Goal: Book appointment/travel/reservation

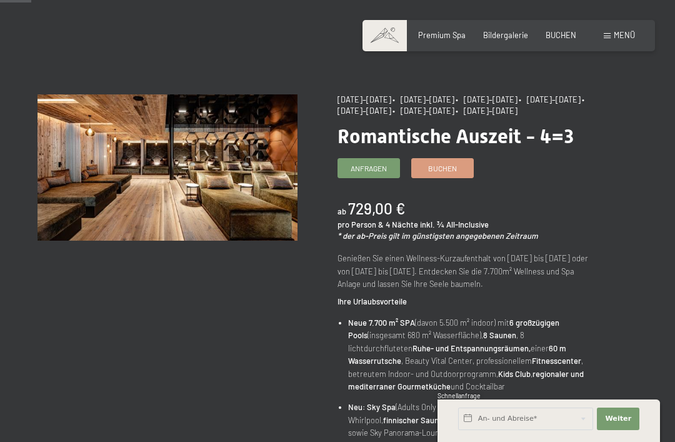
click at [373, 174] on span "Anfragen" at bounding box center [369, 168] width 36 height 11
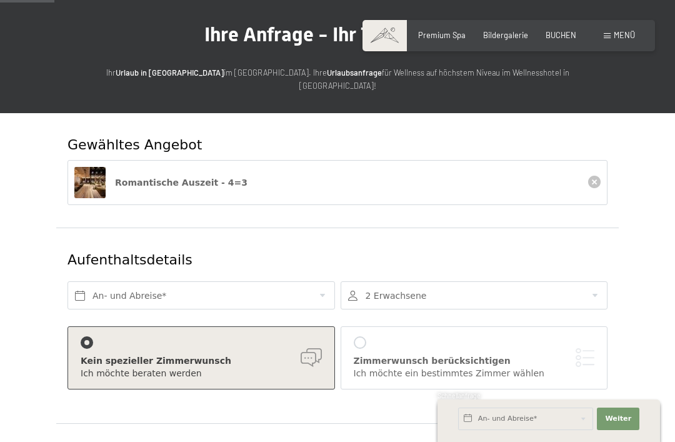
scroll to position [86, 0]
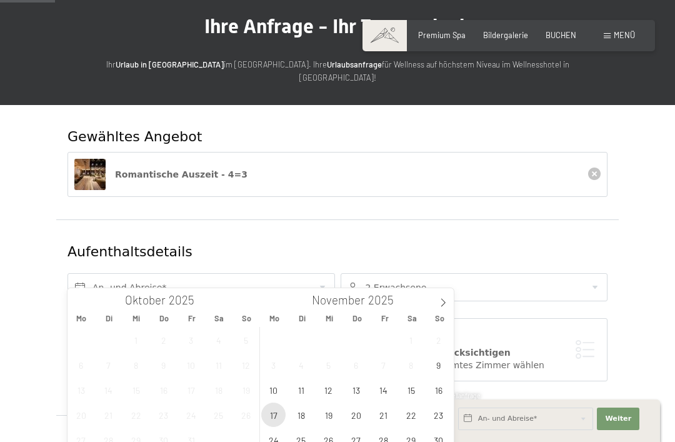
click at [278, 417] on span "17" at bounding box center [273, 415] width 24 height 24
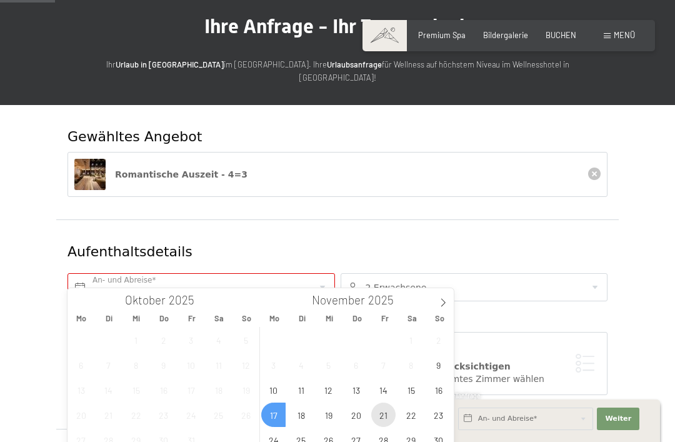
click at [384, 418] on span "21" at bounding box center [383, 415] width 24 height 24
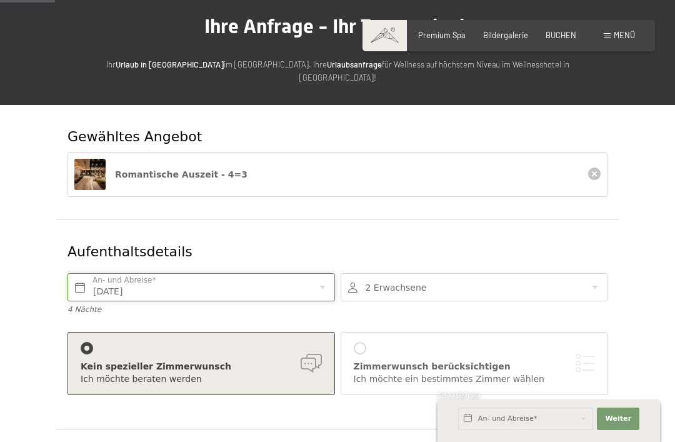
type input "Mo. 17.11.2025 - Fr. 21.11.2025"
click at [595, 276] on div at bounding box center [475, 287] width 268 height 28
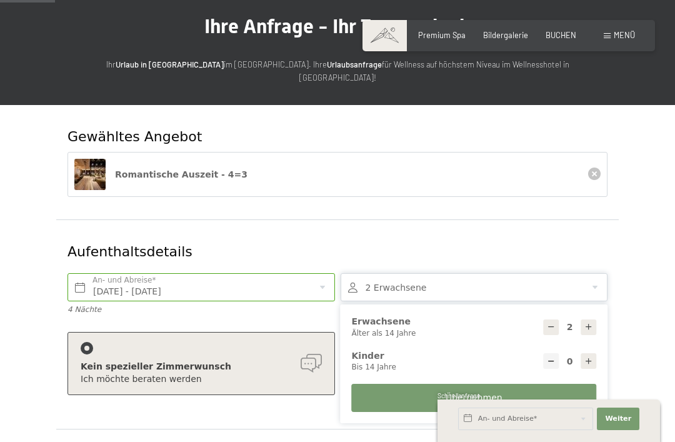
click at [594, 320] on div at bounding box center [589, 328] width 16 height 16
click at [596, 320] on div at bounding box center [589, 328] width 16 height 16
type input "4"
click at [479, 392] on span "Übernehmen" at bounding box center [474, 398] width 57 height 13
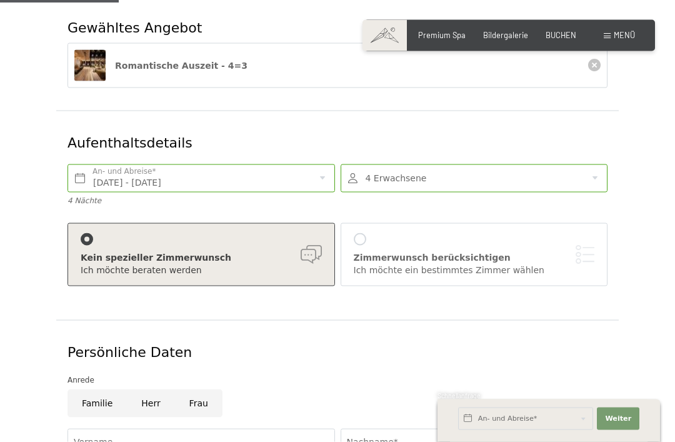
scroll to position [197, 0]
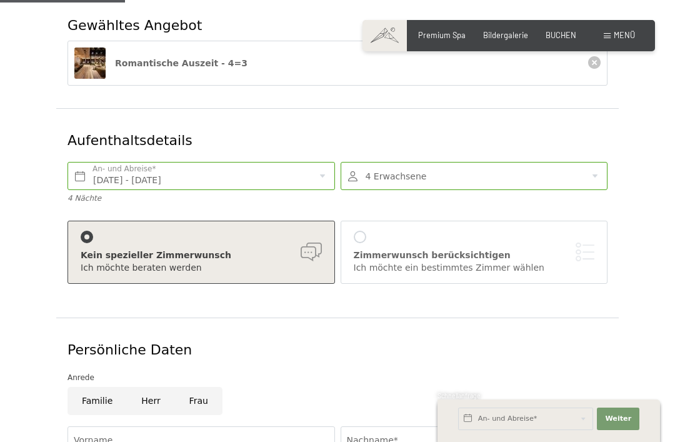
click at [363, 231] on div at bounding box center [360, 237] width 13 height 13
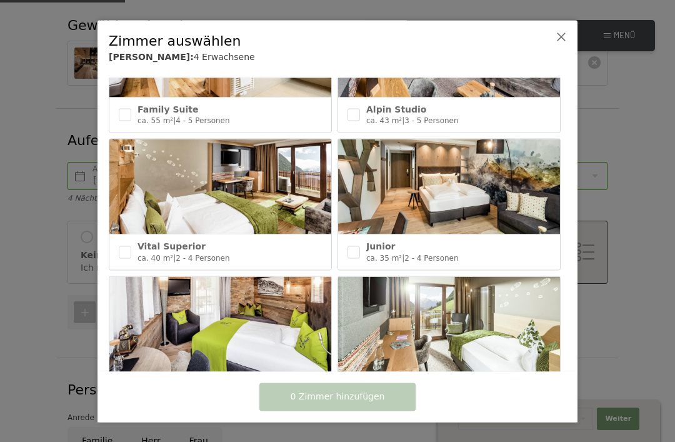
scroll to position [509, 0]
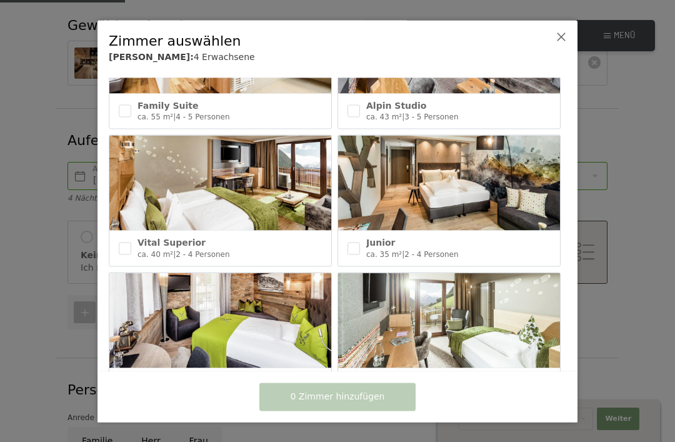
click at [359, 242] on input "checkbox" at bounding box center [354, 248] width 13 height 13
checkbox input "true"
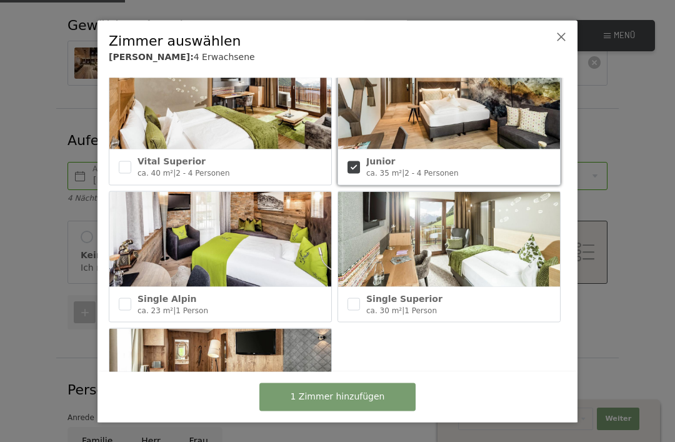
scroll to position [590, 0]
click at [378, 403] on span "1 Zimmer hinzufügen" at bounding box center [338, 397] width 94 height 13
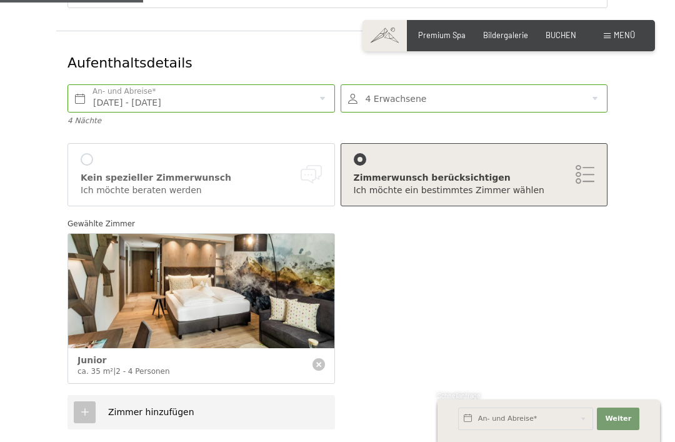
scroll to position [277, 0]
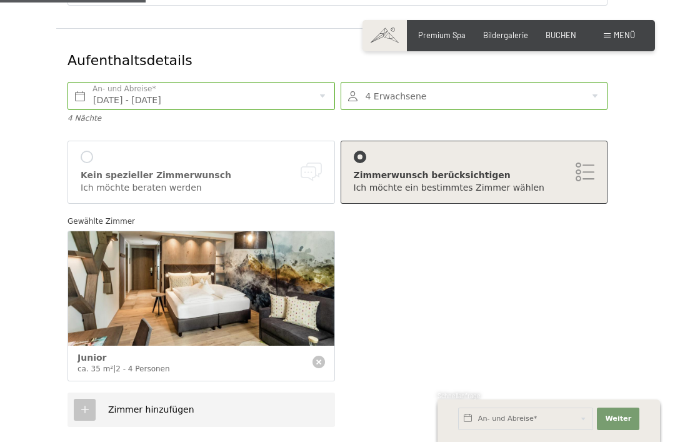
click at [93, 399] on div at bounding box center [85, 410] width 22 height 22
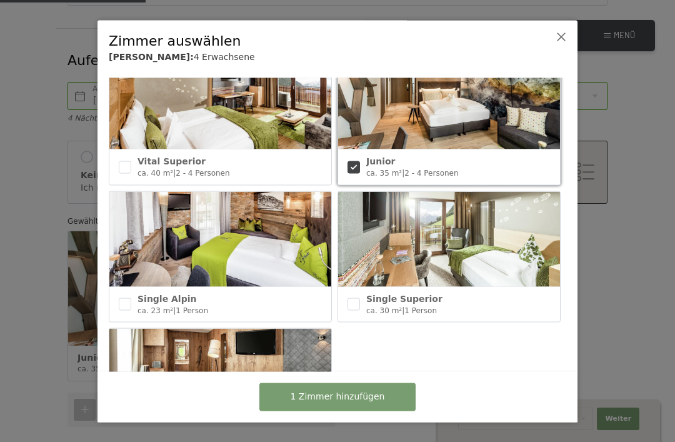
click at [357, 403] on span "1 Zimmer hinzufügen" at bounding box center [338, 397] width 94 height 13
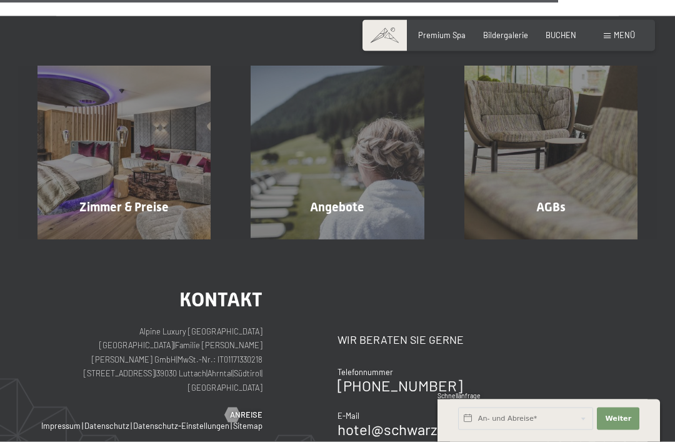
scroll to position [1107, 0]
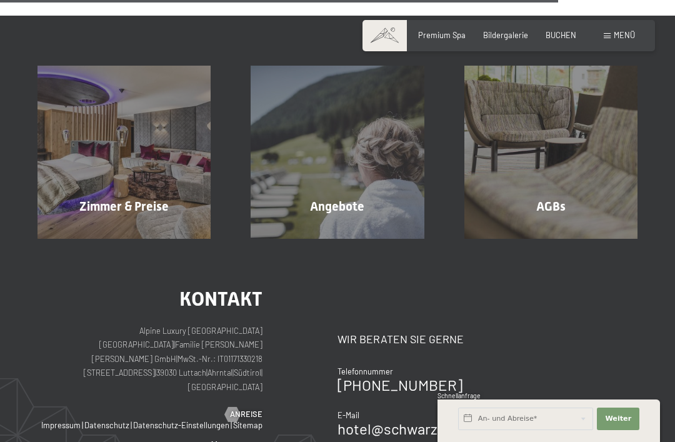
click at [351, 228] on span "Mehr erfahren" at bounding box center [340, 233] width 62 height 11
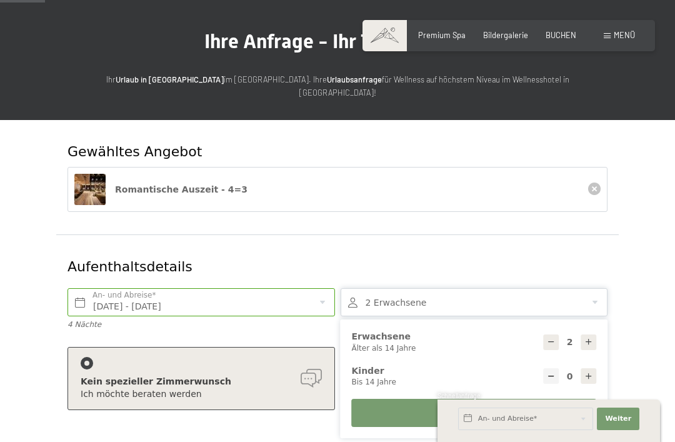
click at [592, 338] on icon at bounding box center [589, 342] width 9 height 9
click at [594, 335] on div at bounding box center [589, 343] width 16 height 16
type input "4"
click at [477, 407] on span "Übernehmen" at bounding box center [474, 413] width 57 height 13
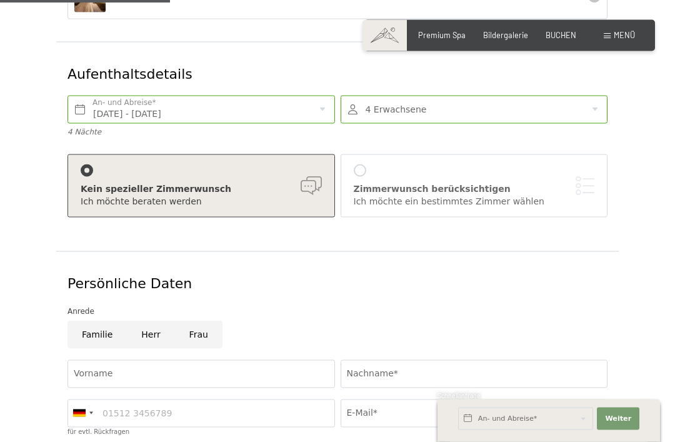
scroll to position [268, 0]
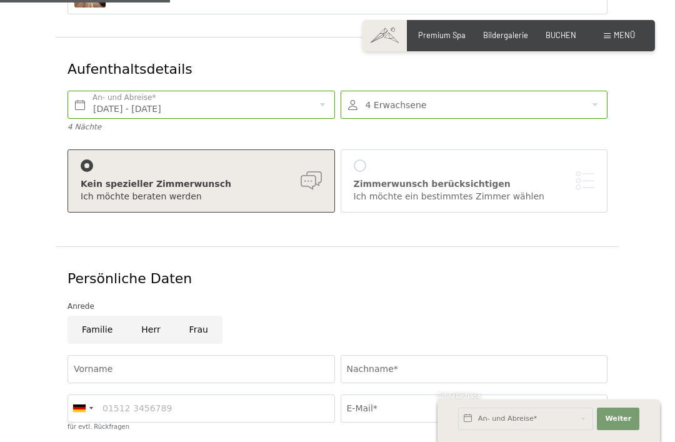
click at [362, 159] on div at bounding box center [360, 165] width 13 height 13
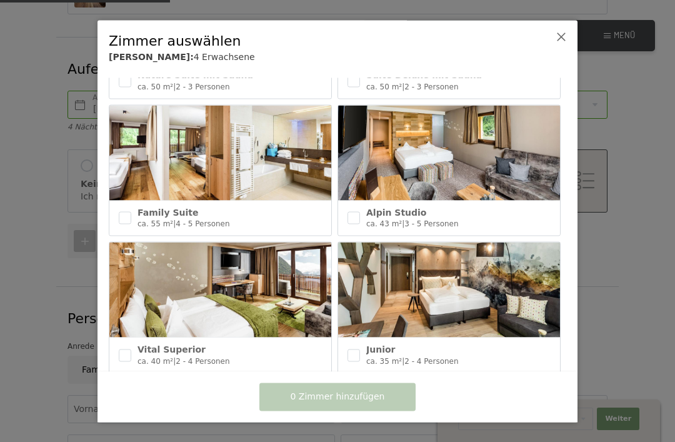
scroll to position [402, 0]
click at [355, 351] on input "checkbox" at bounding box center [354, 355] width 13 height 13
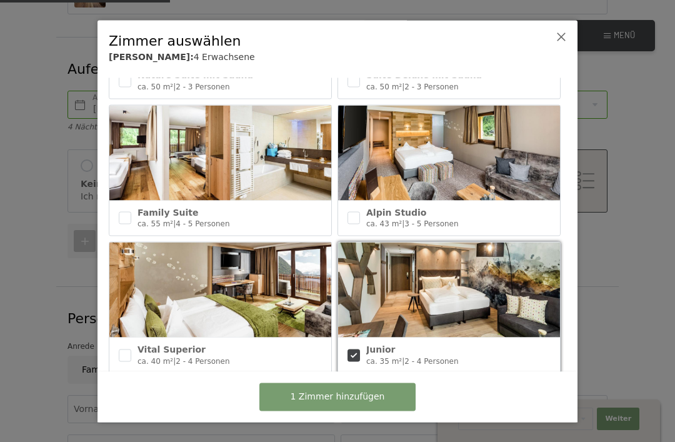
click at [492, 303] on img at bounding box center [449, 290] width 222 height 95
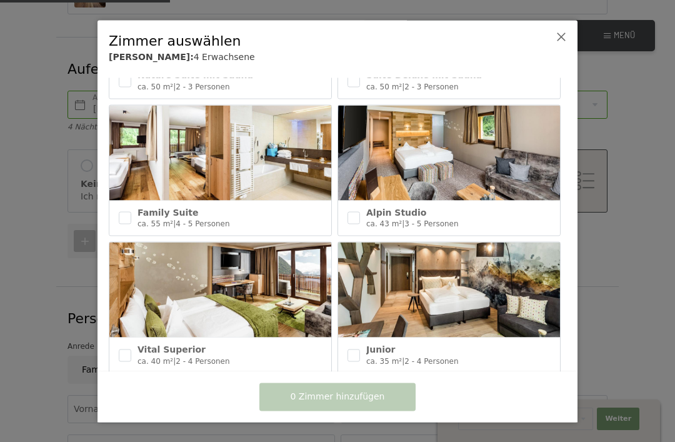
click at [356, 351] on input "checkbox" at bounding box center [354, 355] width 13 height 13
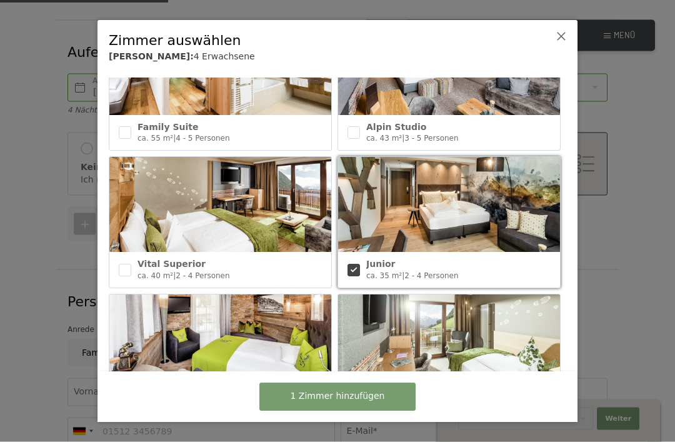
scroll to position [487, 0]
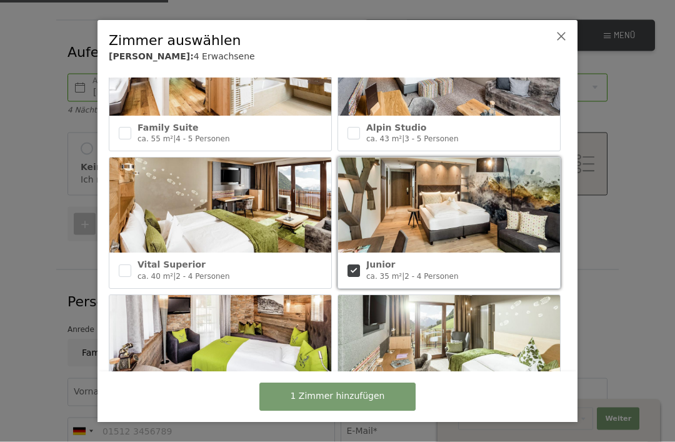
click at [497, 260] on div "Junior" at bounding box center [458, 266] width 184 height 13
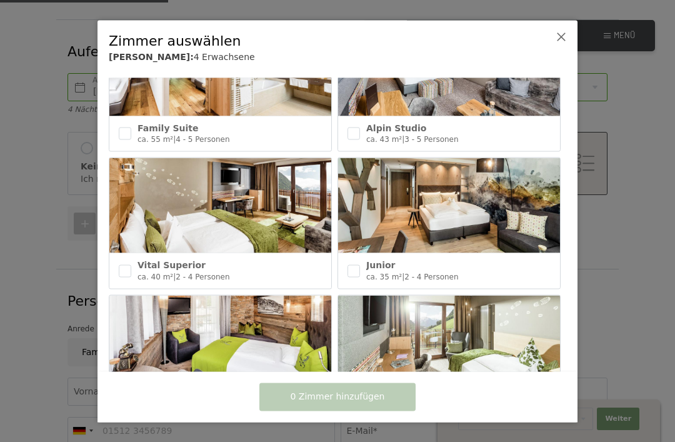
click at [357, 267] on input "checkbox" at bounding box center [354, 271] width 13 height 13
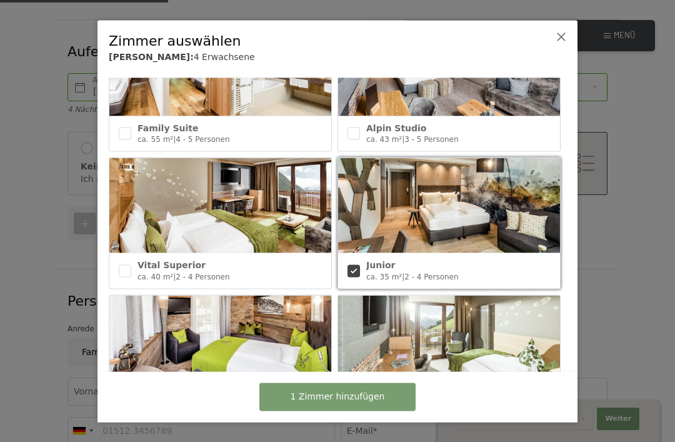
click at [560, 37] on icon at bounding box center [562, 36] width 10 height 10
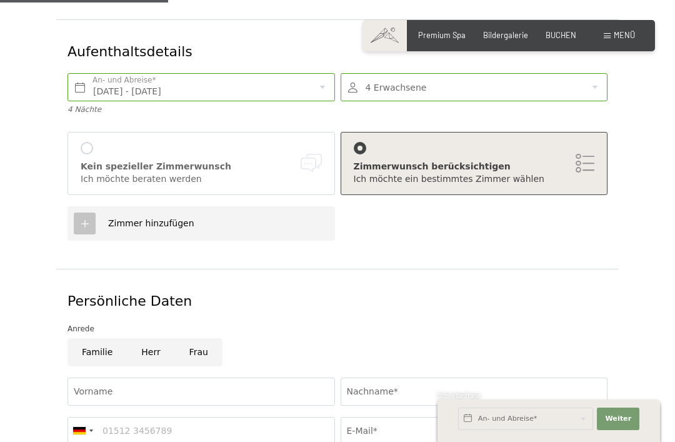
click at [85, 218] on icon at bounding box center [84, 223] width 11 height 11
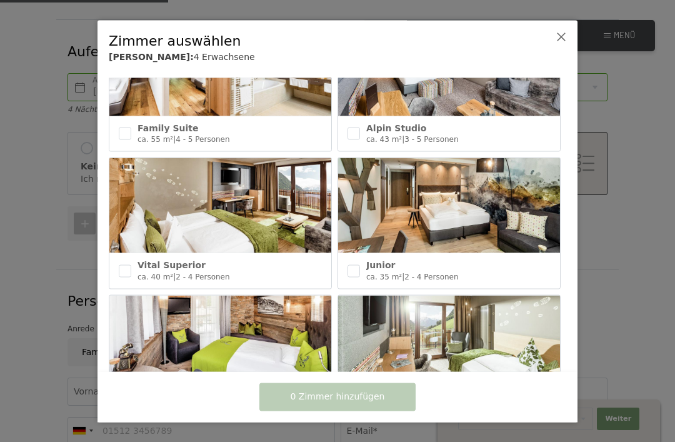
click at [355, 266] on input "checkbox" at bounding box center [354, 271] width 13 height 13
checkbox input "true"
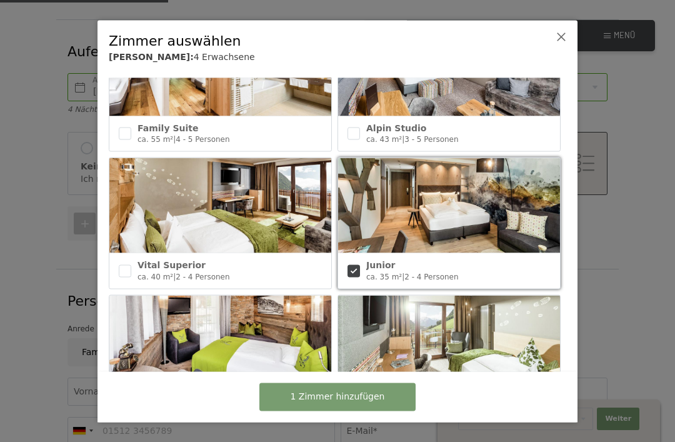
click at [565, 34] on icon at bounding box center [562, 36] width 10 height 10
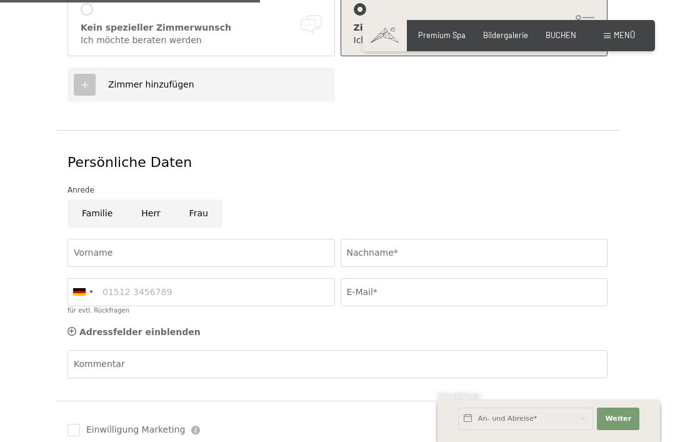
scroll to position [426, 0]
click at [89, 238] on input "Vorname" at bounding box center [202, 252] width 268 height 28
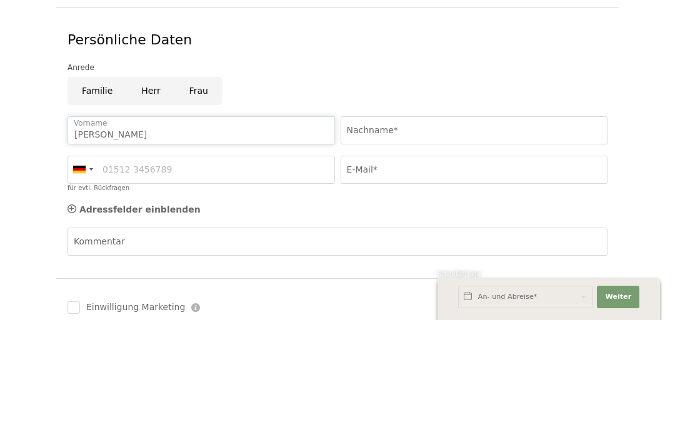
type input "Justin"
click at [403, 238] on input "Nachname*" at bounding box center [475, 252] width 268 height 28
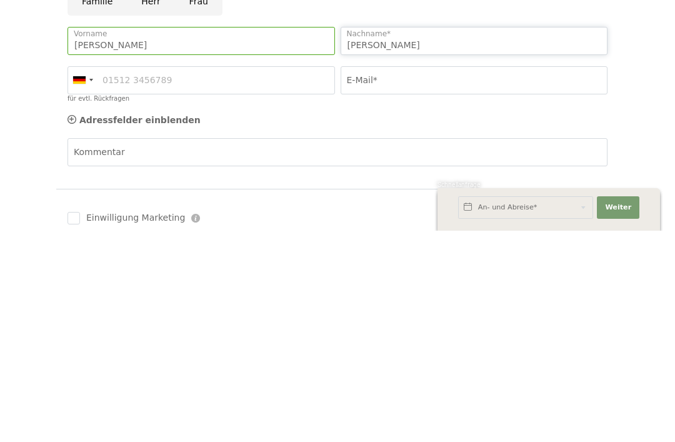
type input "Wieser"
click at [401, 278] on input "E-Mail*" at bounding box center [475, 292] width 268 height 28
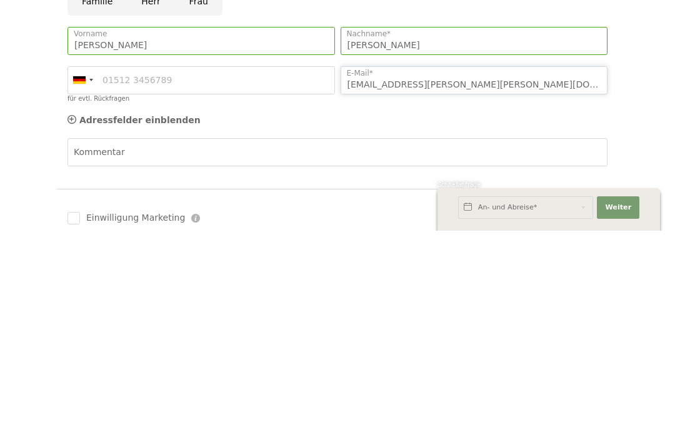
type input "schwazer.maria@alice.it"
click at [116, 326] on span "Adressfelder einblenden" at bounding box center [139, 331] width 121 height 10
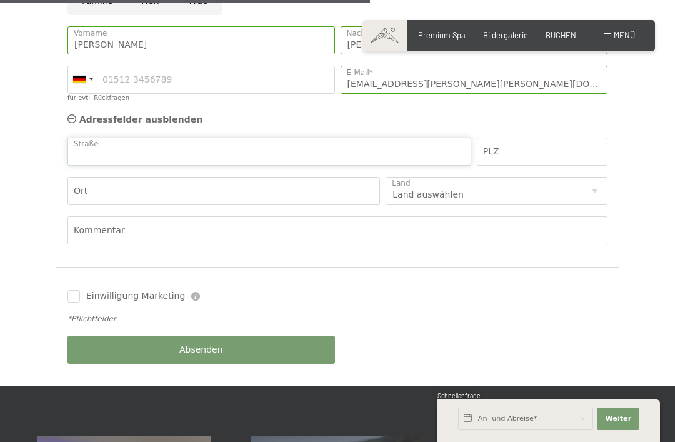
click at [131, 138] on input "Straße" at bounding box center [270, 152] width 404 height 28
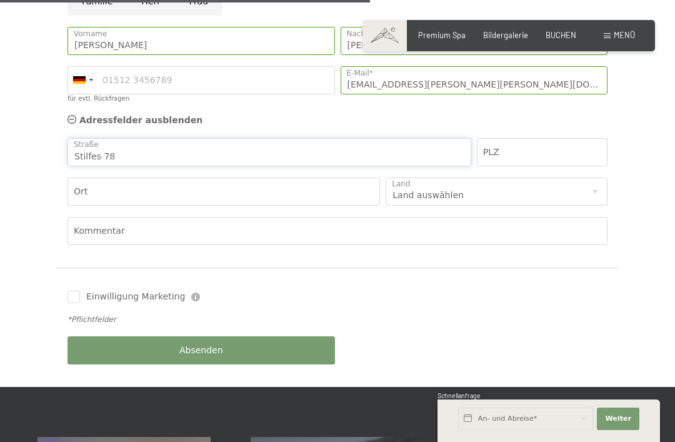
type input "Stilfes 78"
click at [520, 138] on input "PLZ" at bounding box center [542, 152] width 131 height 28
type input "39040"
click at [106, 178] on input "Ort" at bounding box center [224, 192] width 313 height 28
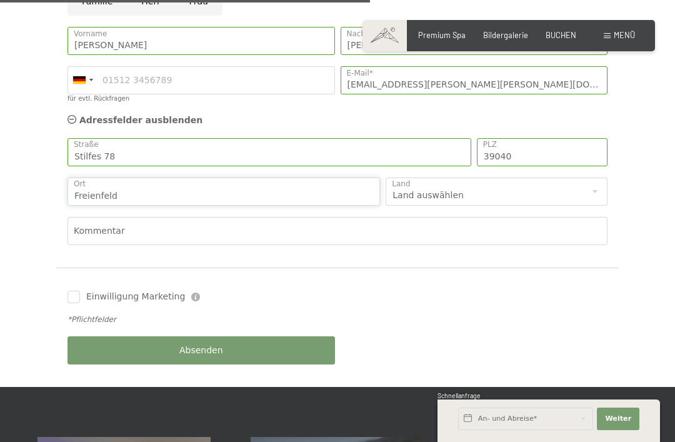
type input "Freienfeld"
click at [595, 178] on select "Land auswählen Deutschland Italien Österreich Schweiz Vereinigtes Königreich --…" at bounding box center [497, 192] width 222 height 28
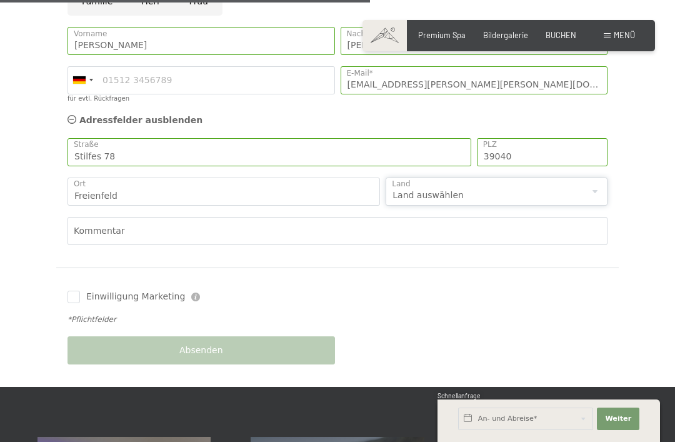
scroll to position [637, 0]
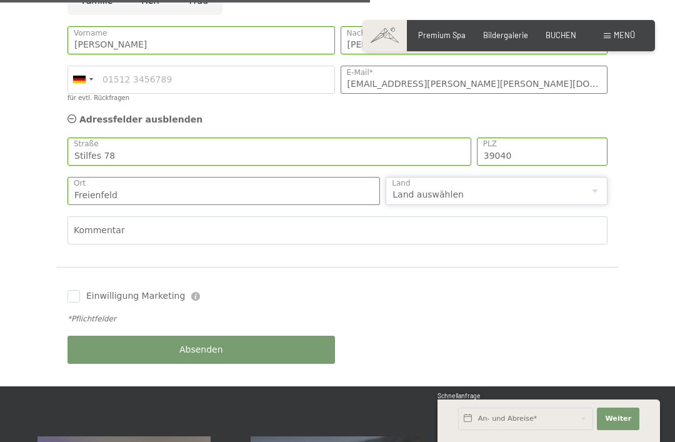
select select "IT"
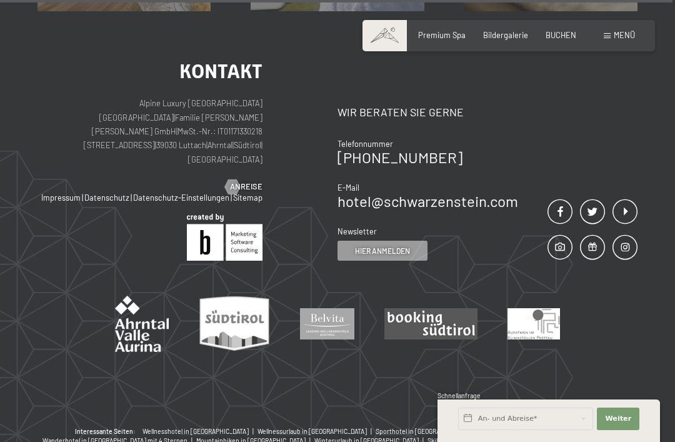
scroll to position [1236, 0]
click at [622, 424] on span "Weiter" at bounding box center [618, 419] width 26 height 10
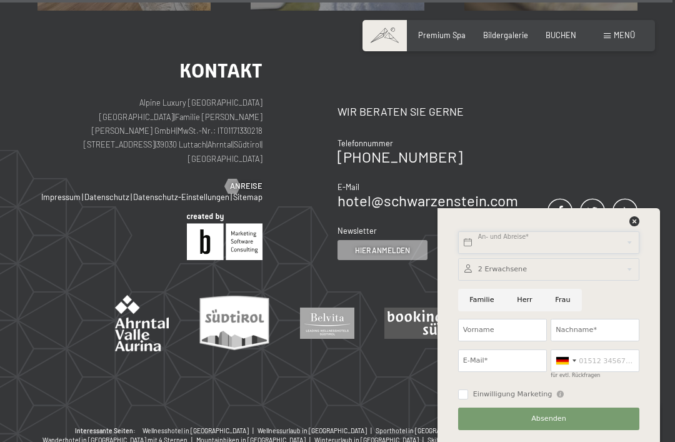
click at [500, 254] on input "text" at bounding box center [548, 242] width 181 height 23
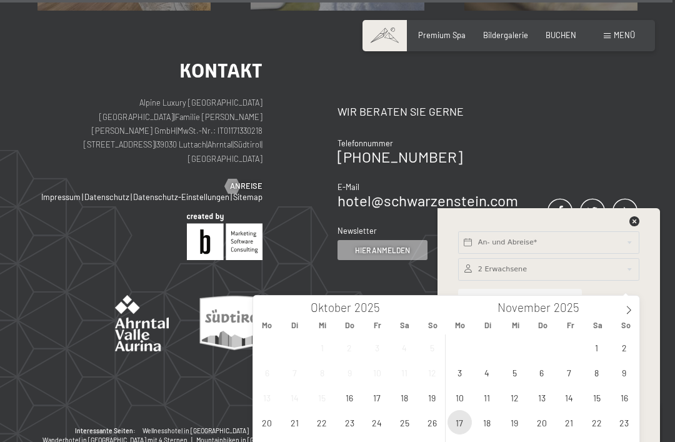
click at [461, 425] on span "17" at bounding box center [460, 422] width 24 height 24
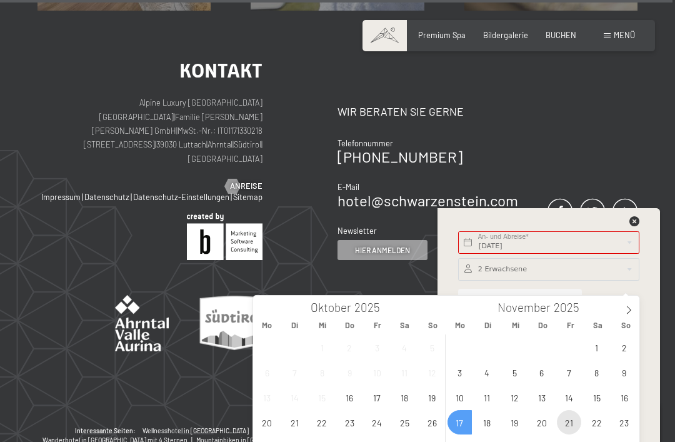
click at [571, 424] on span "21" at bounding box center [569, 422] width 24 height 24
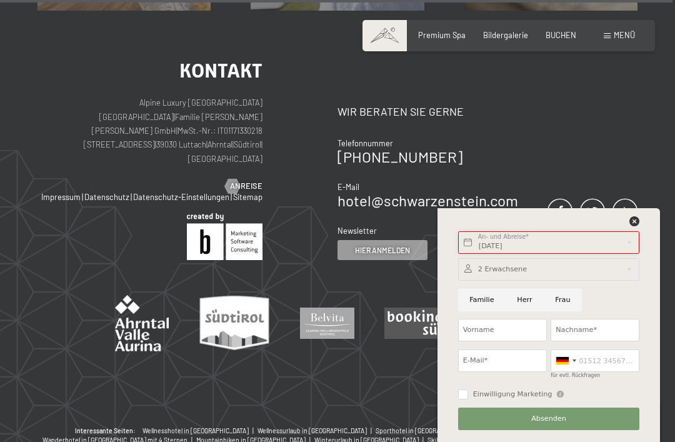
type input "Mo. 17.11.2025 - Fr. 21.11.2025"
click at [629, 281] on div at bounding box center [548, 269] width 181 height 23
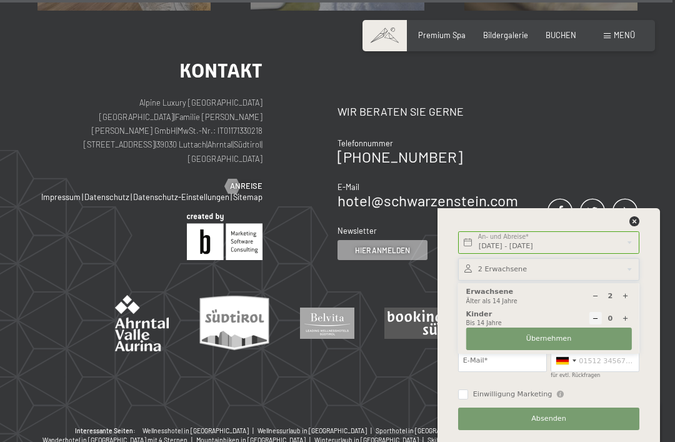
click at [627, 300] on icon at bounding box center [625, 296] width 7 height 7
click at [629, 300] on icon at bounding box center [625, 296] width 7 height 7
type input "4"
click at [553, 344] on span "Übernehmen" at bounding box center [550, 339] width 46 height 10
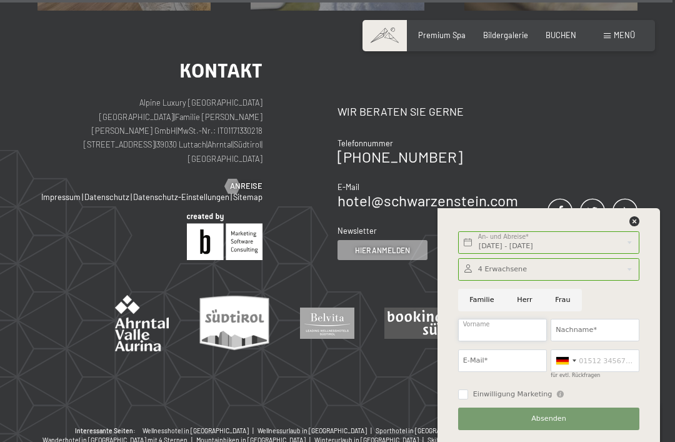
click at [504, 341] on input "Vorname" at bounding box center [502, 330] width 89 height 23
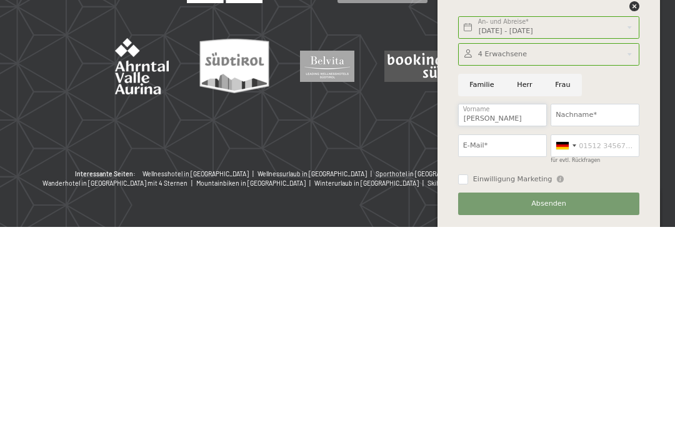
type input "Justin"
click at [563, 319] on input "Nachname*" at bounding box center [595, 330] width 89 height 23
type input "Wieser"
click at [635, 216] on icon at bounding box center [635, 221] width 10 height 10
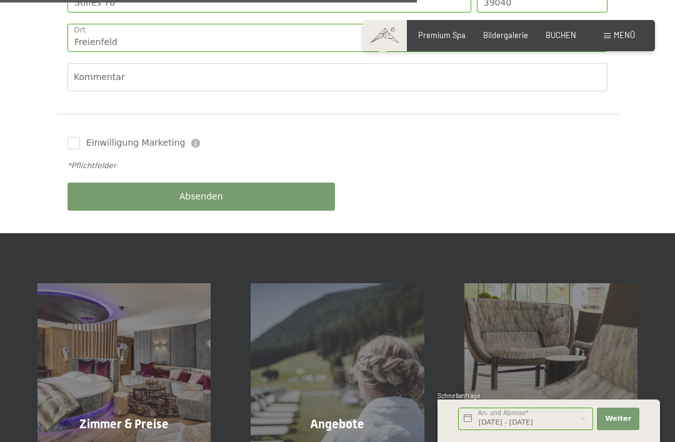
scroll to position [790, 0]
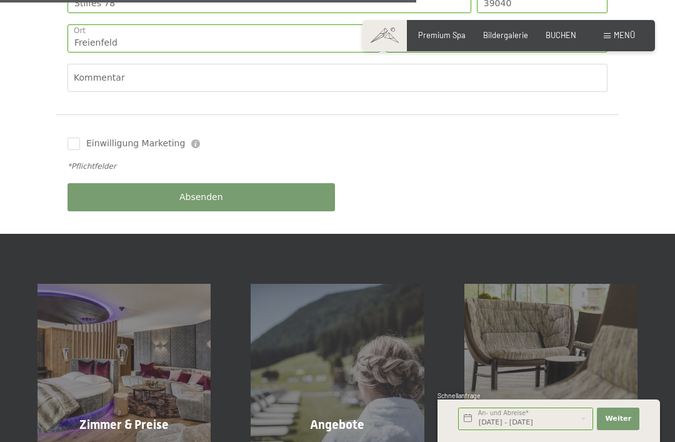
click at [208, 191] on span "Absenden" at bounding box center [201, 197] width 44 height 13
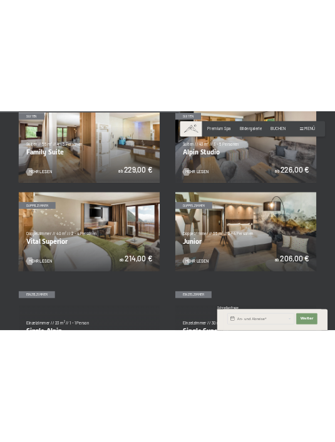
scroll to position [2754, 0]
